Goal: Navigation & Orientation: Find specific page/section

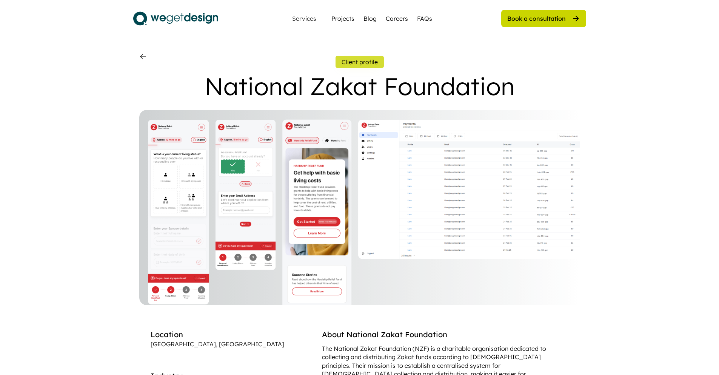
click at [372, 60] on button "Client profile" at bounding box center [360, 62] width 48 height 12
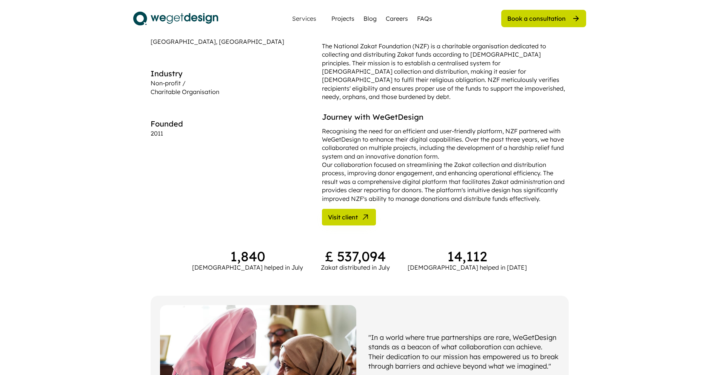
scroll to position [304, 0]
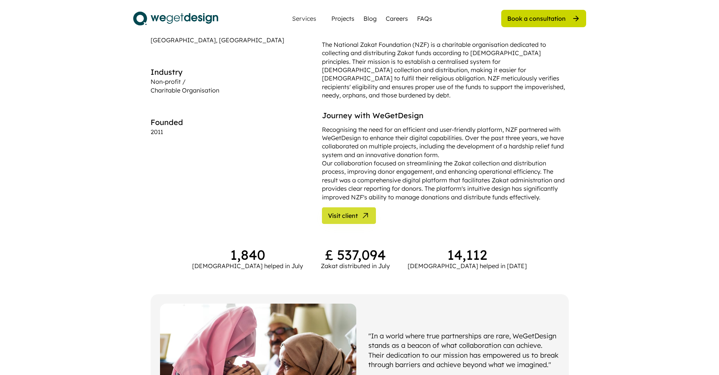
click at [322, 207] on button "Visit client" at bounding box center [349, 215] width 54 height 17
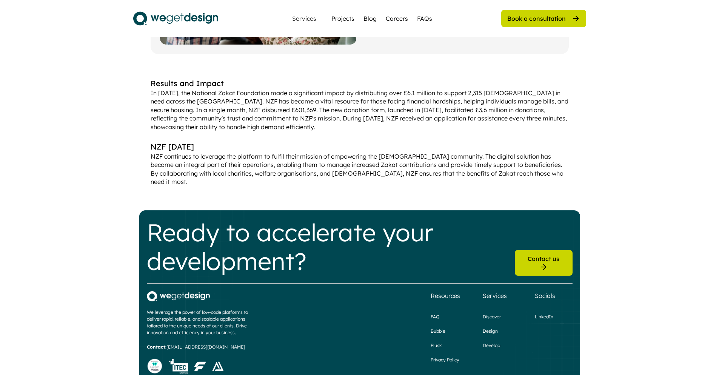
scroll to position [714, 0]
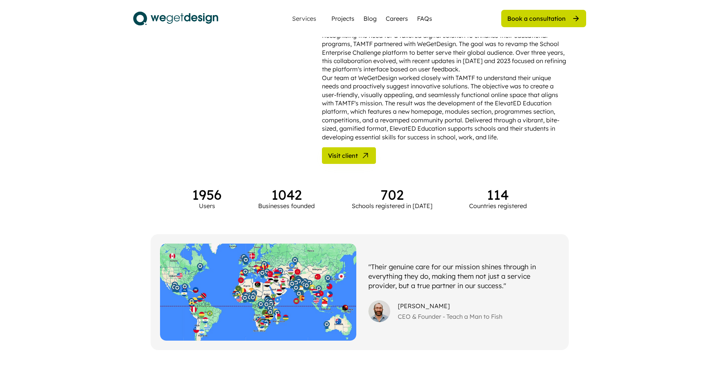
scroll to position [373, 0]
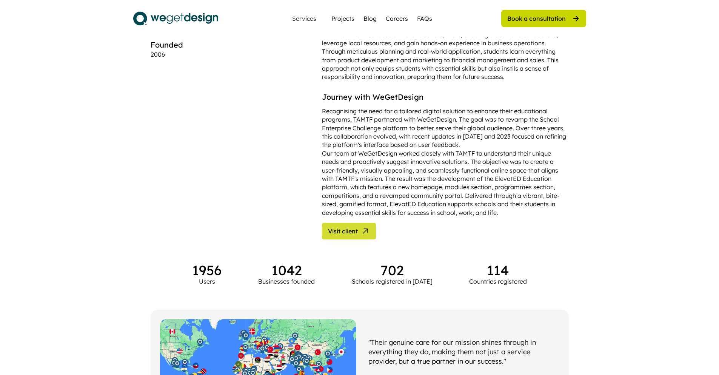
click at [328, 228] on span "Visit client" at bounding box center [343, 231] width 30 height 6
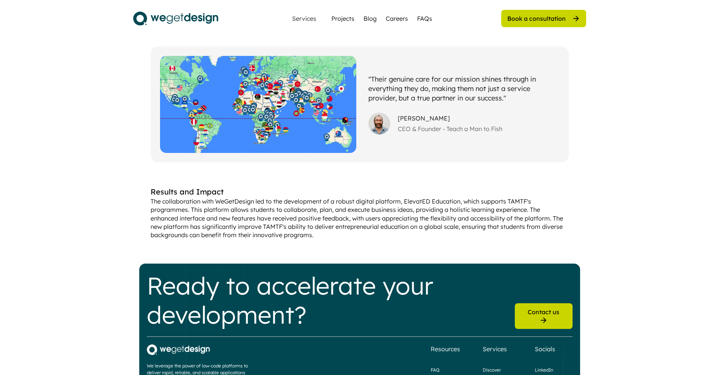
scroll to position [701, 0]
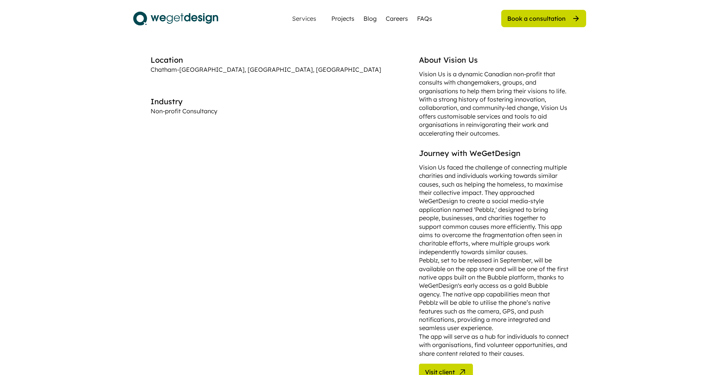
scroll to position [363, 0]
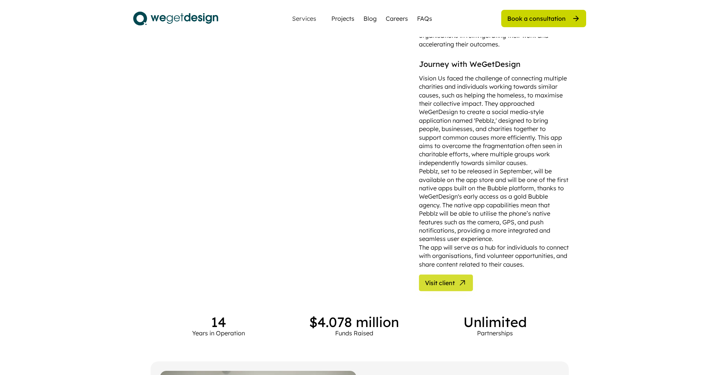
click at [425, 280] on span "Visit client" at bounding box center [440, 283] width 30 height 6
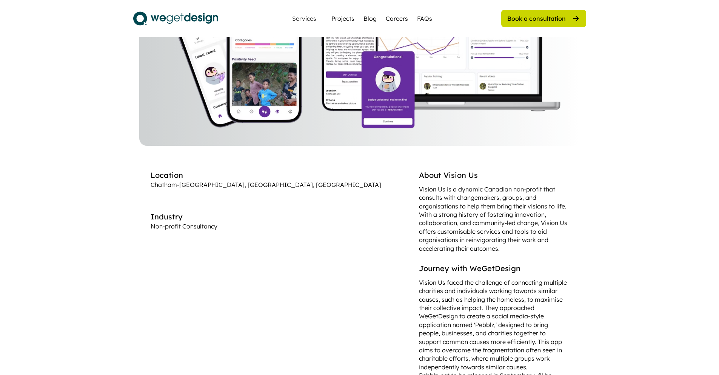
scroll to position [172, 0]
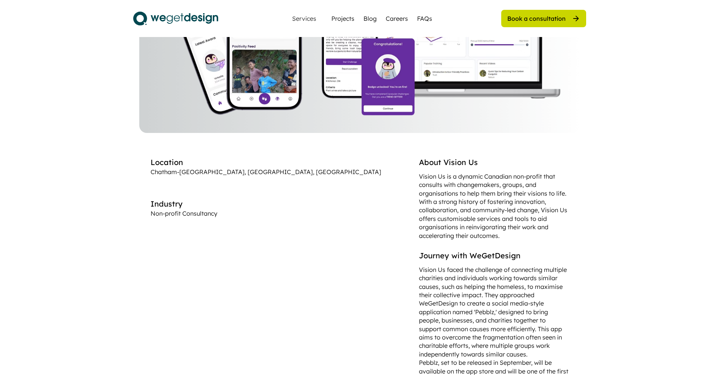
click at [419, 335] on div "Vision Us faced the challenge of connecting multiple charities and individuals …" at bounding box center [494, 362] width 150 height 194
click at [419, 342] on div "About Vision Us Vision Us is a dynamic Canadian non-profit that consults with c…" at bounding box center [494, 319] width 150 height 325
